Goal: Task Accomplishment & Management: Manage account settings

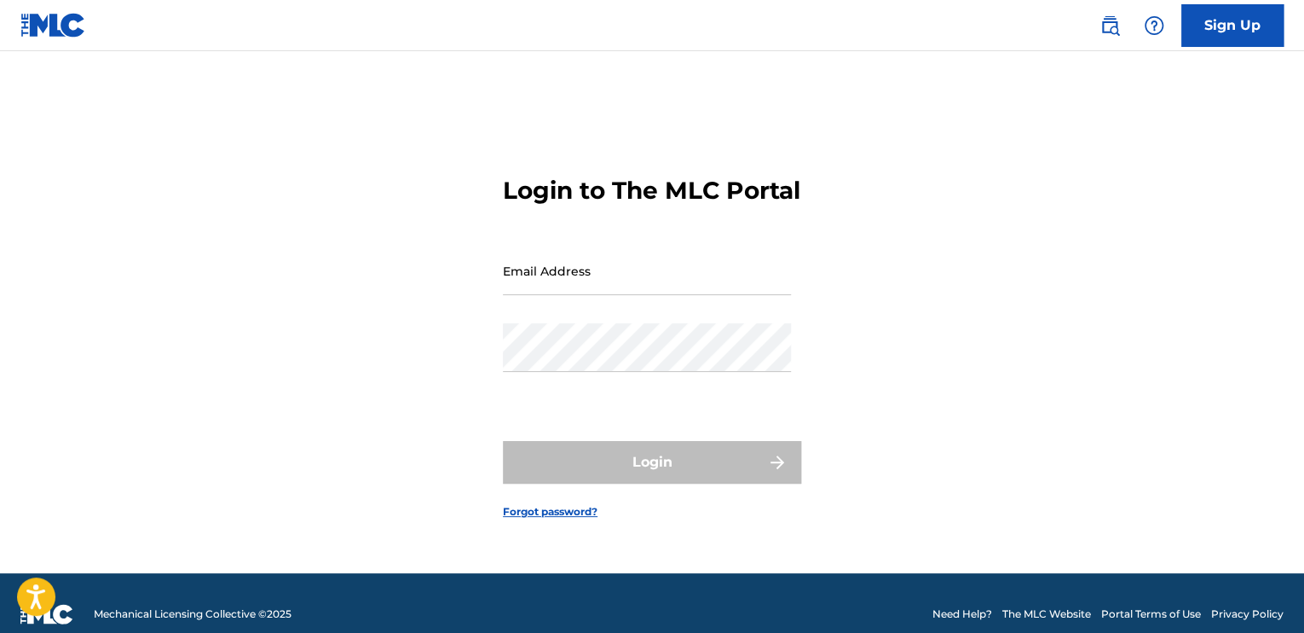
click at [668, 292] on input "Email Address" at bounding box center [647, 270] width 288 height 49
type input "[EMAIL_ADDRESS][DOMAIN_NAME]"
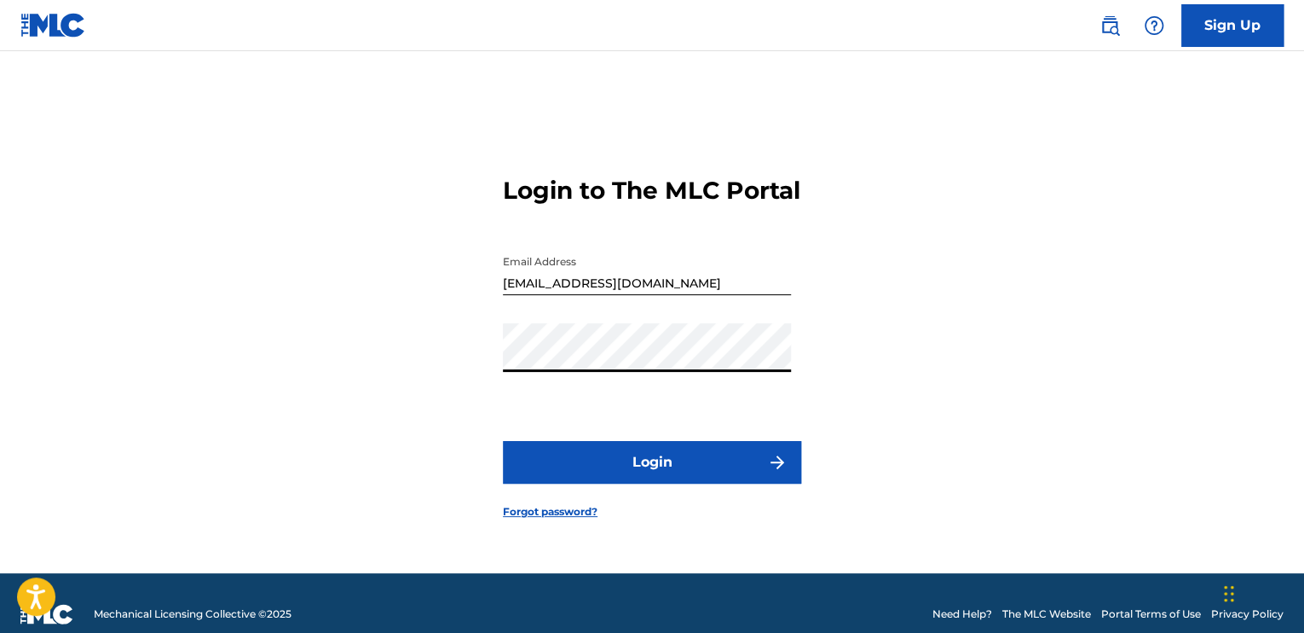
click at [503, 441] on button "Login" at bounding box center [652, 462] width 298 height 43
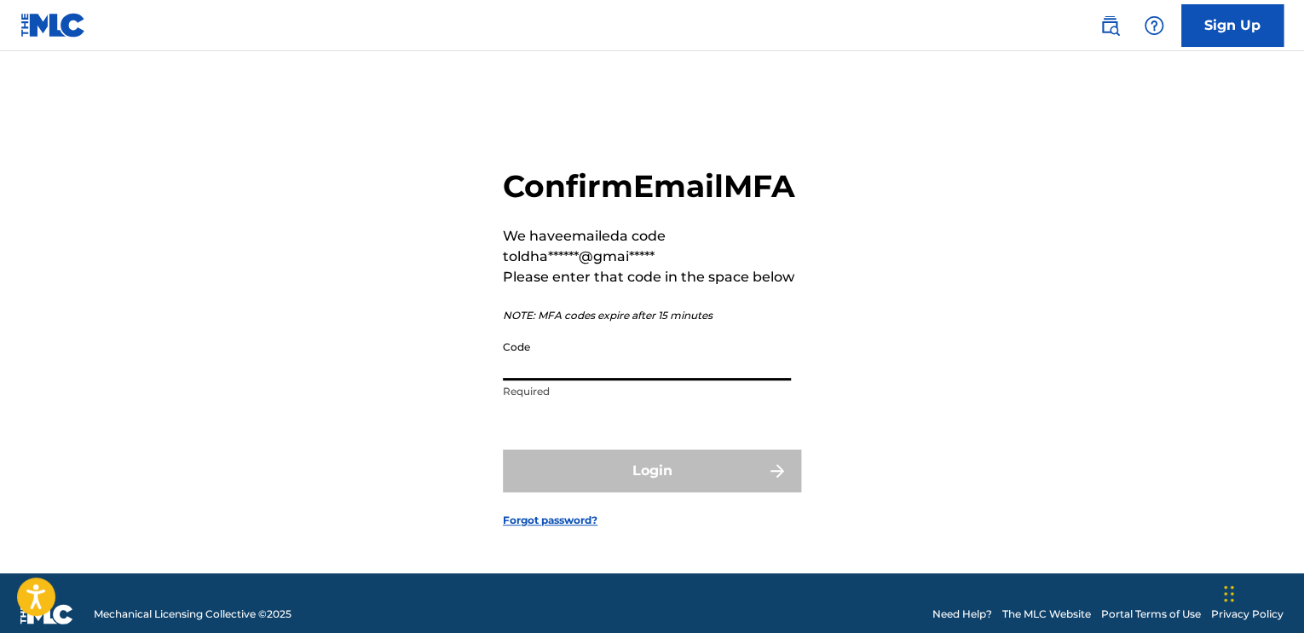
click at [680, 378] on input "Code" at bounding box center [647, 356] width 288 height 49
paste input "500736"
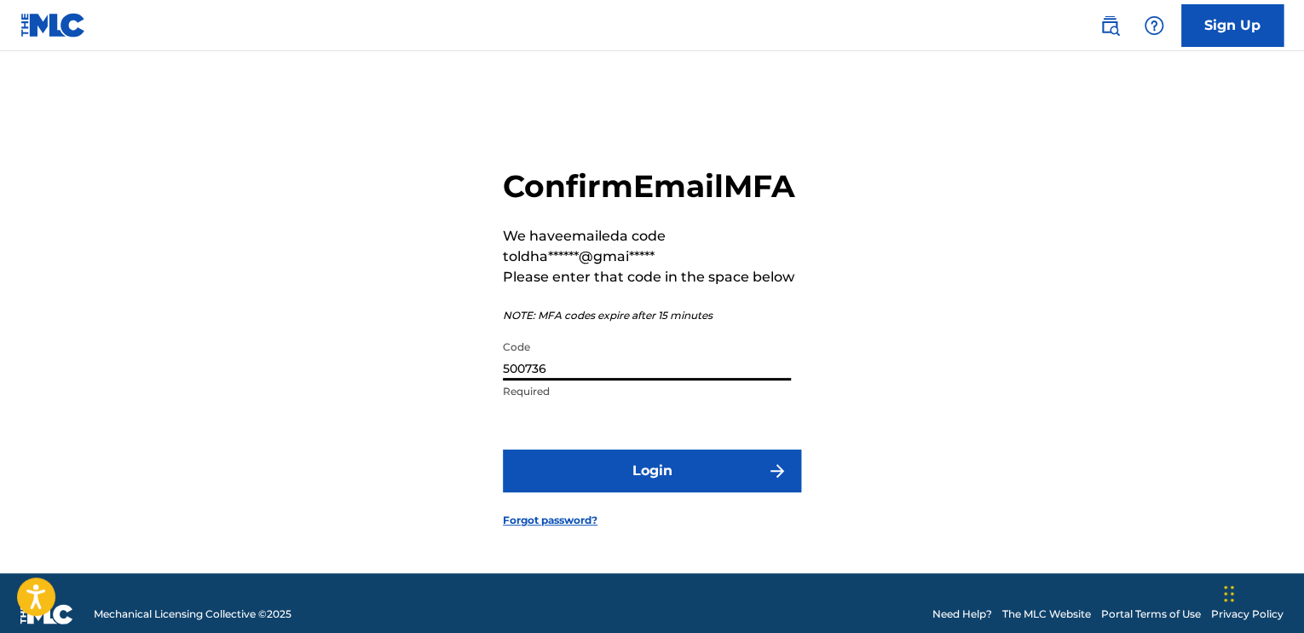
type input "500736"
click at [682, 480] on button "Login" at bounding box center [652, 470] width 298 height 43
